Goal: Task Accomplishment & Management: Use online tool/utility

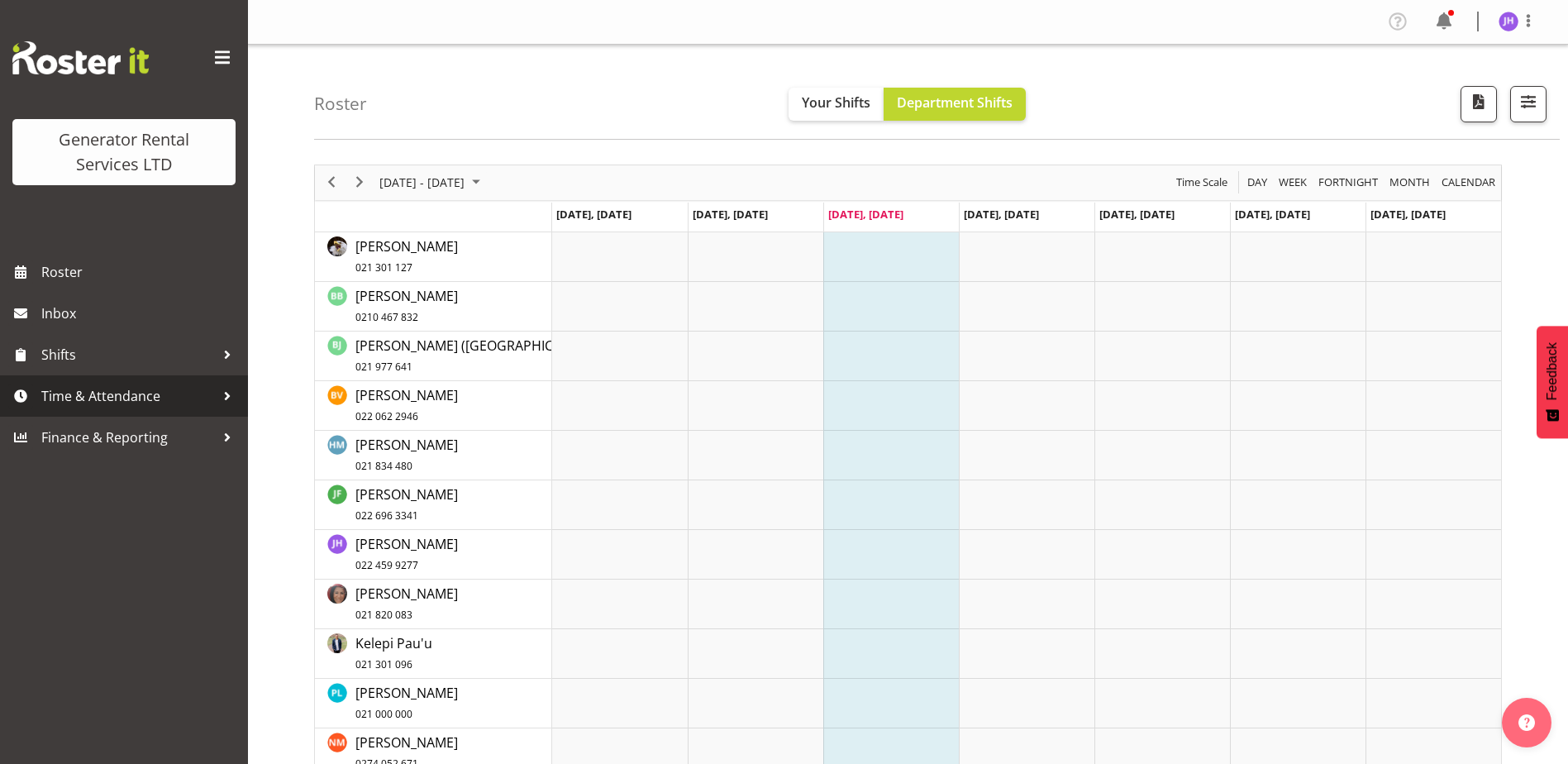
click at [149, 395] on span "Time & Attendance" at bounding box center [129, 397] width 174 height 25
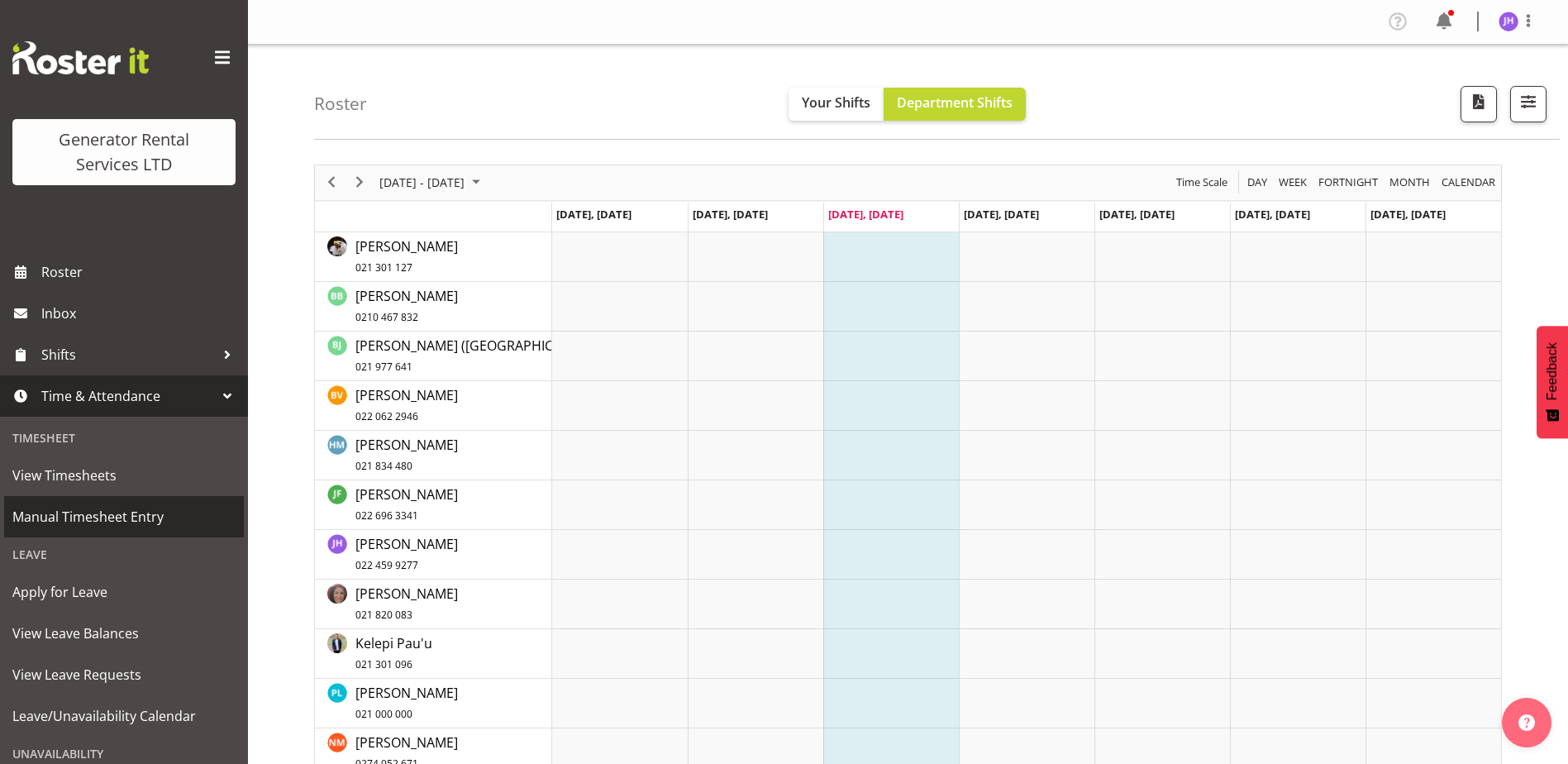
click at [109, 508] on span "Manual Timesheet Entry" at bounding box center [124, 517] width 223 height 25
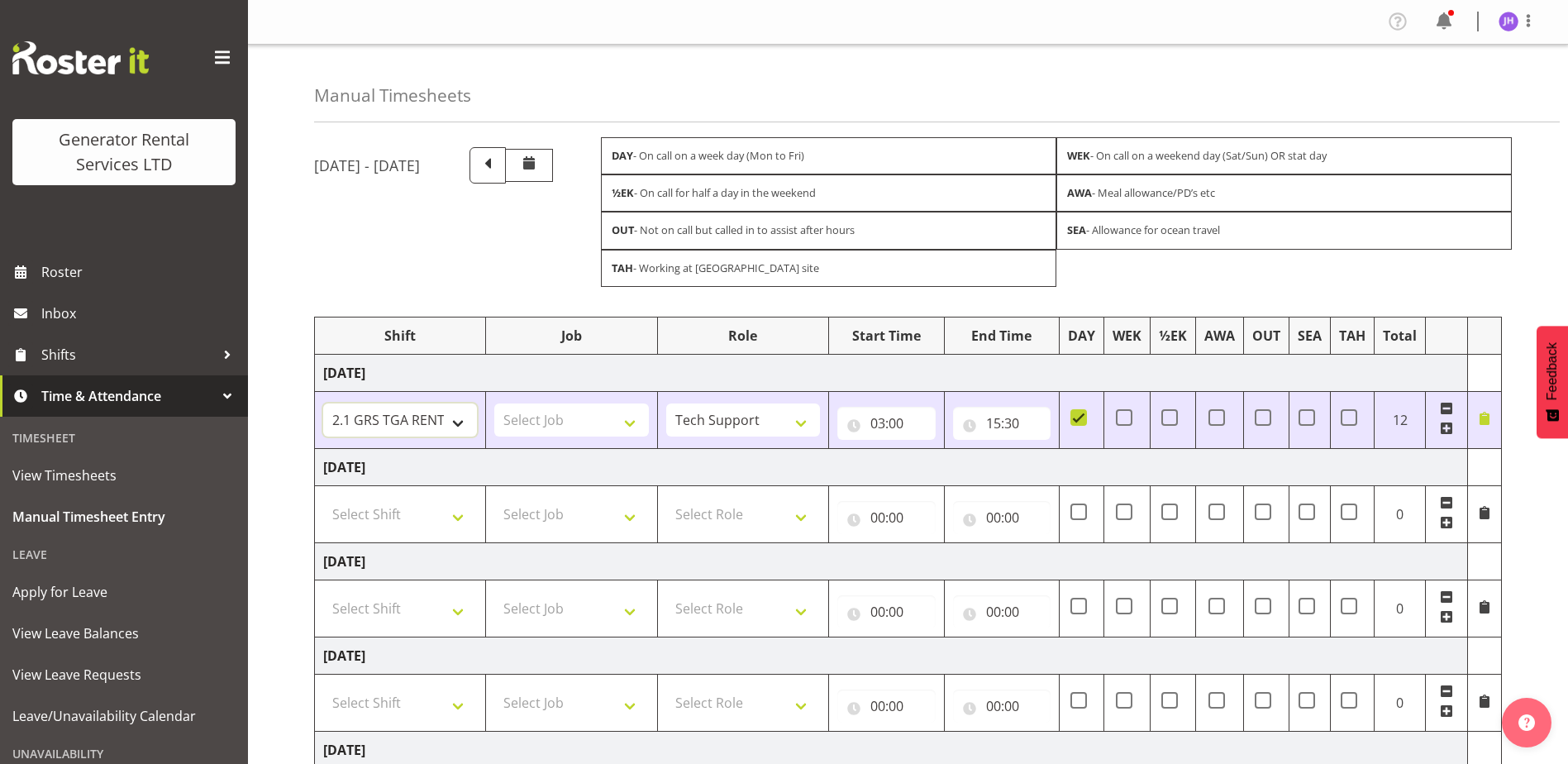
click at [415, 420] on select "2.1 GRS TGA RENTALS WORK 2.1 GRS TGA RENTALS WORK Omexom - Deliver, fence and p…" at bounding box center [399, 420] width 154 height 33
click at [323, 403] on select "2.1 GRS TGA RENTALS WORK 2.1 GRS TGA RENTALS WORK Omexom - Deliver, fence and p…" at bounding box center [399, 420] width 154 height 33
